Goal: Information Seeking & Learning: Learn about a topic

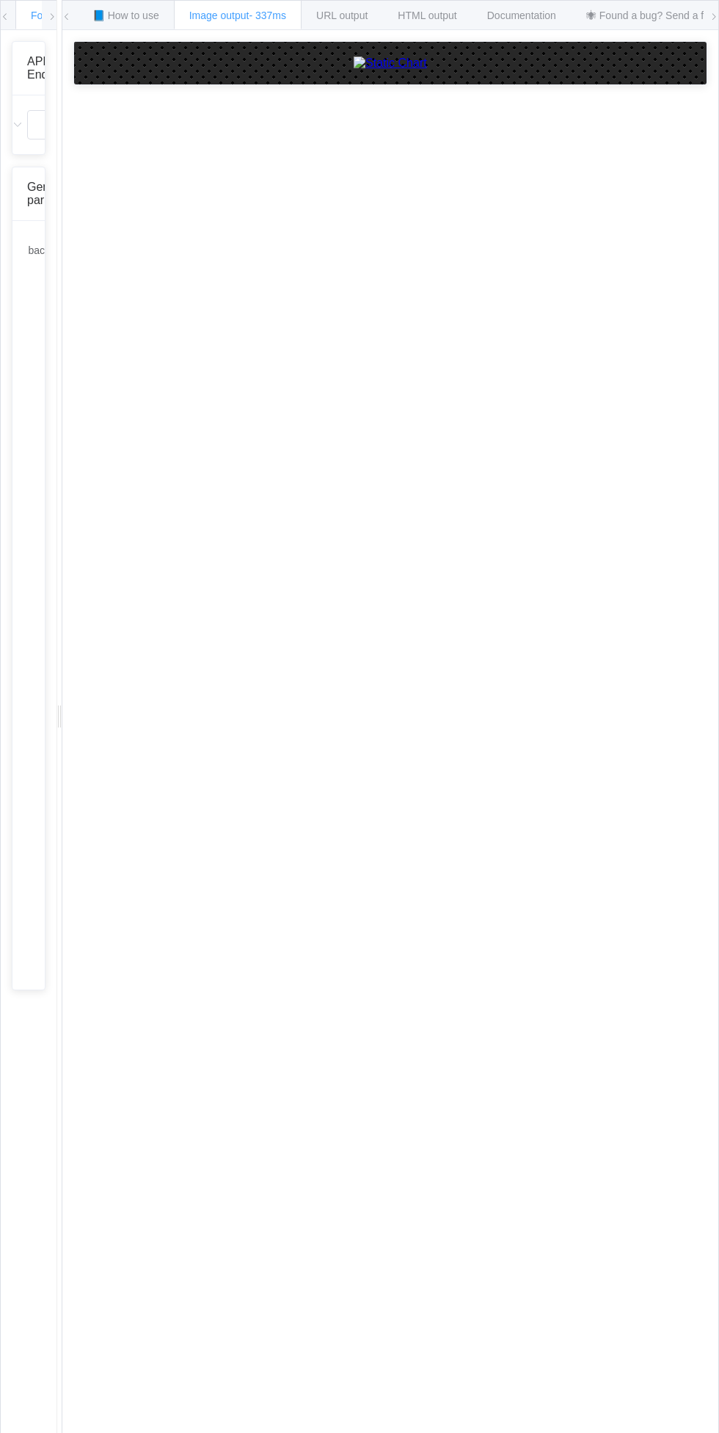
click at [386, 70] on img at bounding box center [390, 63] width 73 height 13
